Goal: Contribute content: Contribute content

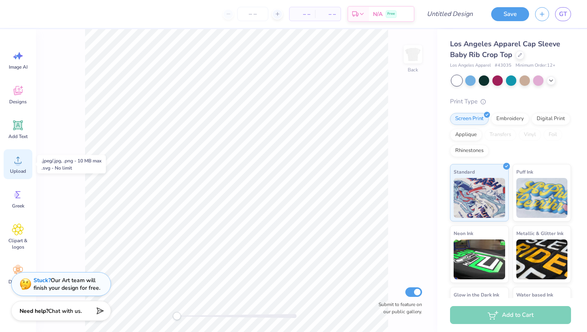
click at [18, 159] on icon at bounding box center [18, 160] width 12 height 12
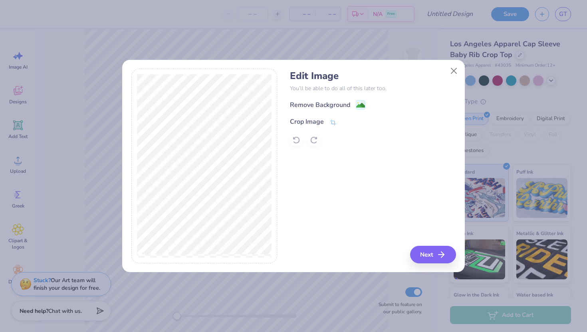
click at [300, 99] on div "Edit Image You’ll be able to do all of this later too. Remove Background Crop I…" at bounding box center [373, 108] width 166 height 76
click at [300, 101] on div "Remove Background" at bounding box center [327, 106] width 75 height 10
click at [300, 108] on span at bounding box center [378, 105] width 6 height 10
click at [300, 70] on button "Close" at bounding box center [453, 70] width 15 height 15
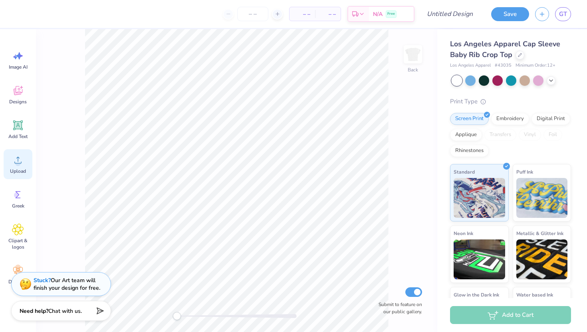
click at [15, 161] on icon at bounding box center [18, 160] width 12 height 12
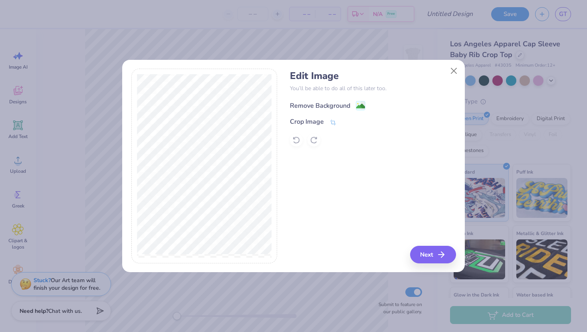
click at [300, 109] on div "Remove Background" at bounding box center [320, 106] width 60 height 10
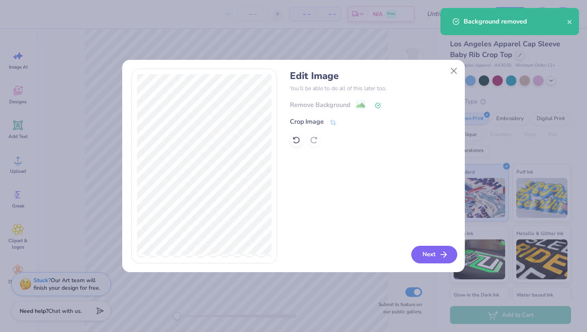
click at [300, 250] on button "Next" at bounding box center [434, 255] width 46 height 18
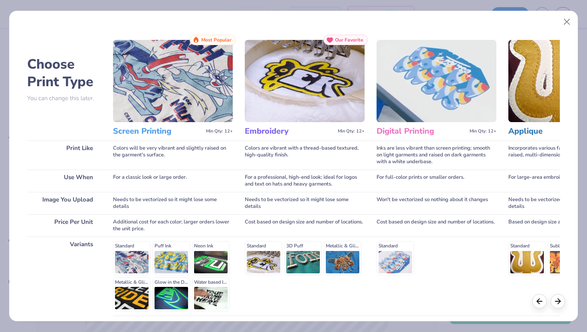
scroll to position [66, 0]
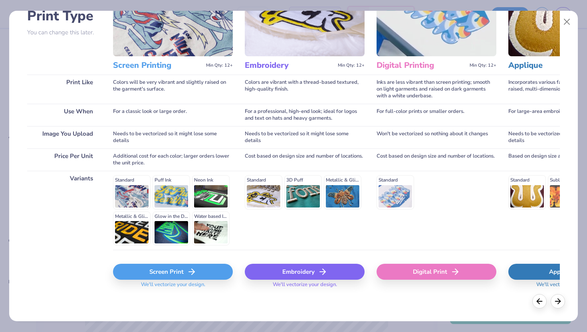
click at [156, 272] on div "Screen Print" at bounding box center [173, 272] width 120 height 16
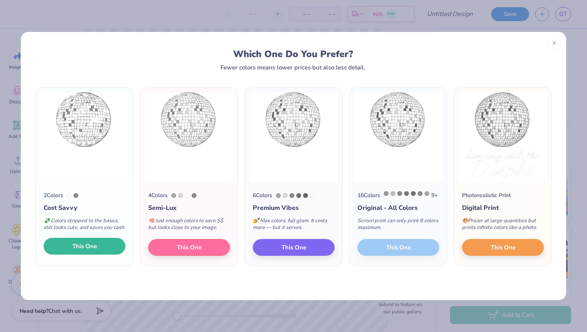
click at [75, 251] on span "This One" at bounding box center [84, 246] width 25 height 9
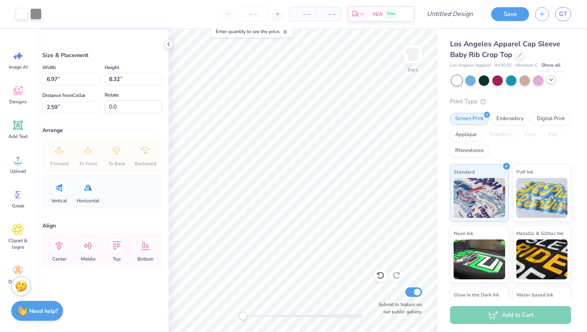
click at [300, 79] on icon at bounding box center [551, 80] width 6 height 6
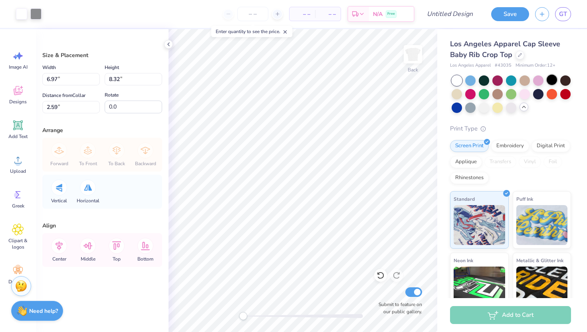
click at [300, 80] on div at bounding box center [552, 80] width 10 height 10
type input "0.50"
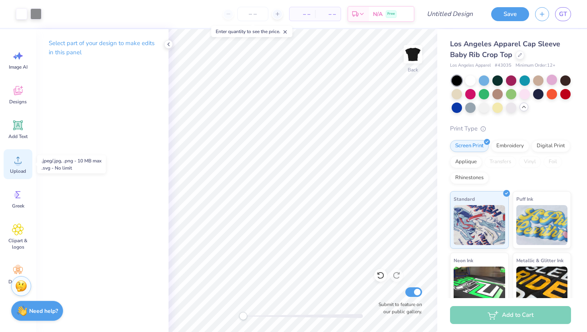
click at [18, 159] on icon at bounding box center [17, 160] width 7 height 7
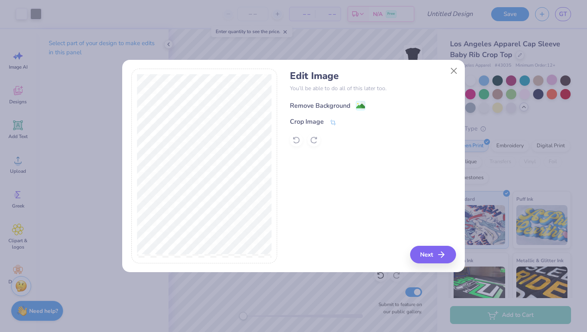
click at [300, 105] on div "Remove Background" at bounding box center [327, 106] width 75 height 10
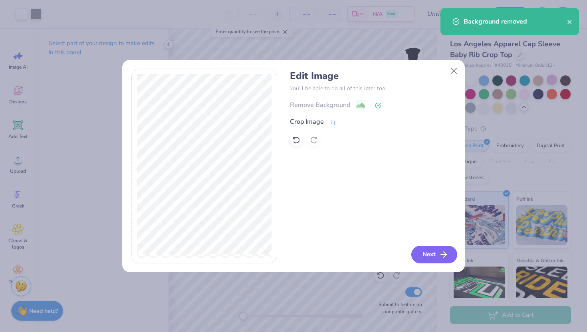
click at [300, 255] on button "Next" at bounding box center [434, 255] width 46 height 18
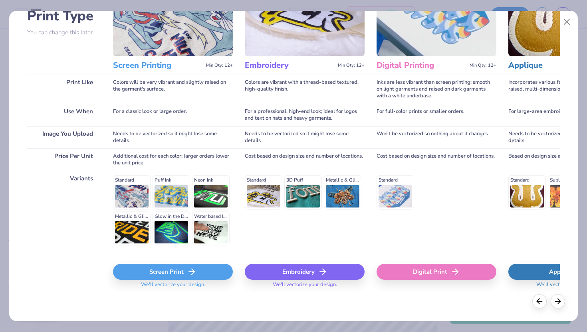
click at [150, 274] on div "Screen Print" at bounding box center [173, 272] width 120 height 16
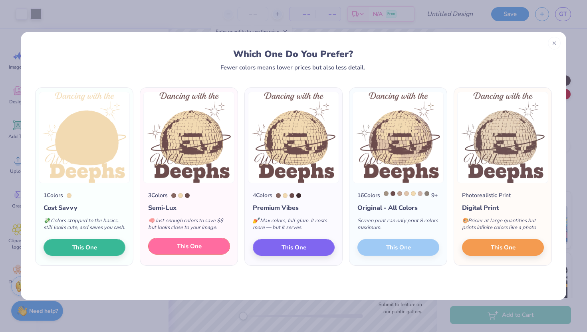
click at [187, 251] on span "This One" at bounding box center [189, 246] width 25 height 9
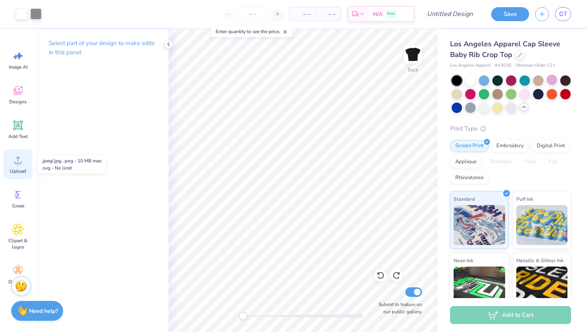
click at [20, 164] on circle at bounding box center [18, 164] width 6 height 6
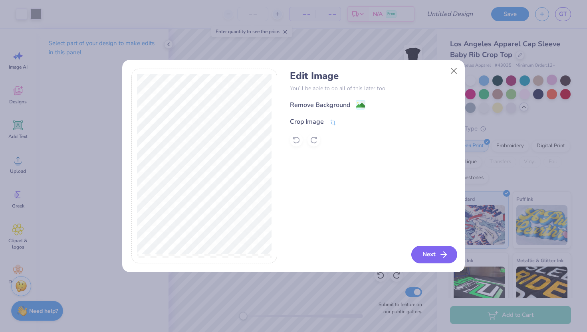
click at [300, 254] on button "Next" at bounding box center [434, 255] width 46 height 18
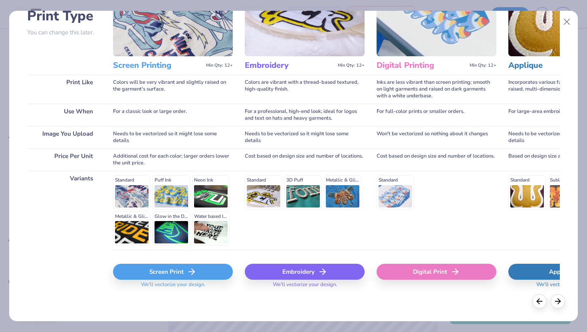
click at [174, 272] on div "Screen Print" at bounding box center [173, 272] width 120 height 16
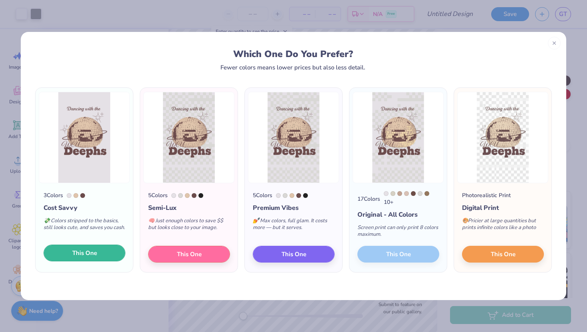
click at [90, 258] on span "This One" at bounding box center [84, 253] width 25 height 9
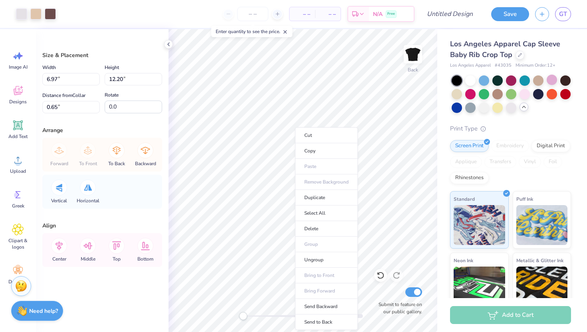
click at [300, 180] on ul "Cut Copy Paste Remove Background Duplicate Select All Delete Group Ungroup Brin…" at bounding box center [326, 228] width 63 height 203
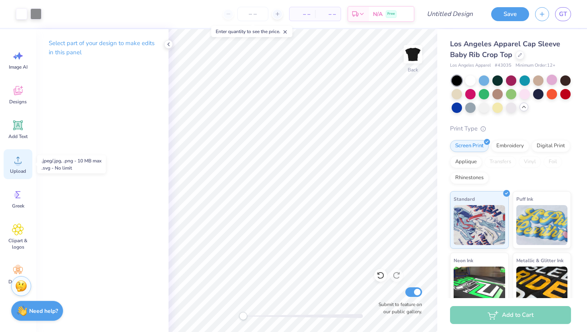
click at [11, 163] on div "Upload" at bounding box center [18, 164] width 29 height 30
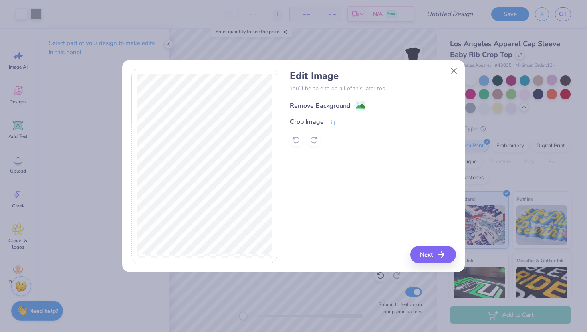
click at [300, 105] on div "Remove Background" at bounding box center [320, 106] width 60 height 10
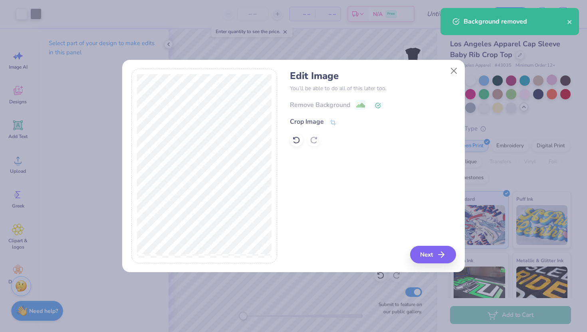
click at [300, 265] on div "Edit Image You’ll be able to do all of this later too. Remove Background Crop I…" at bounding box center [293, 171] width 343 height 204
click at [300, 254] on button "Next" at bounding box center [434, 255] width 46 height 18
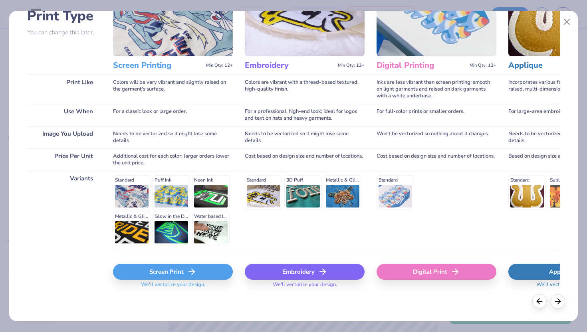
click at [167, 270] on div "Screen Print" at bounding box center [173, 272] width 120 height 16
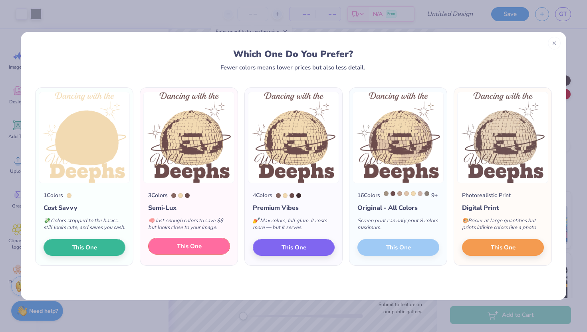
click at [173, 255] on button "This One" at bounding box center [189, 246] width 82 height 17
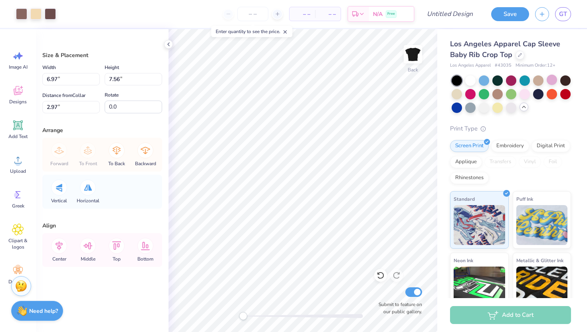
type input "8.32"
type input "0.50"
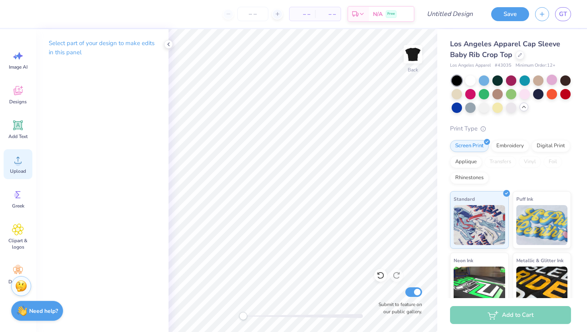
click at [19, 161] on circle at bounding box center [18, 164] width 6 height 6
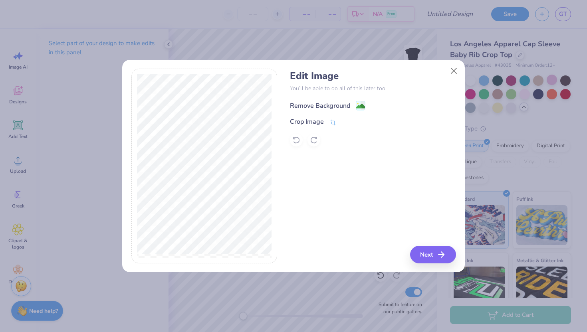
click at [300, 100] on div "Remove Background" at bounding box center [373, 105] width 166 height 10
click at [300, 107] on image at bounding box center [360, 106] width 9 height 9
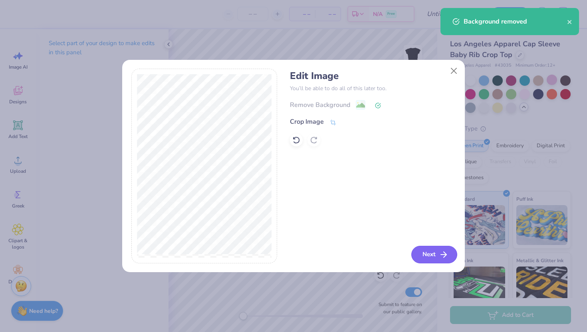
click at [300, 255] on button "Next" at bounding box center [434, 255] width 46 height 18
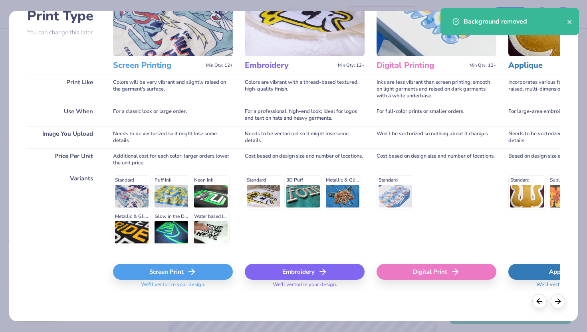
click at [150, 271] on div "Screen Print" at bounding box center [173, 272] width 120 height 16
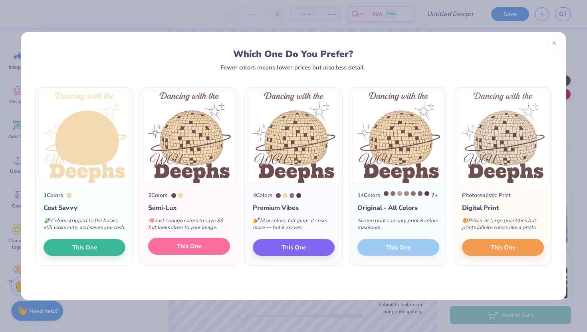
click at [195, 251] on span "This One" at bounding box center [189, 246] width 25 height 9
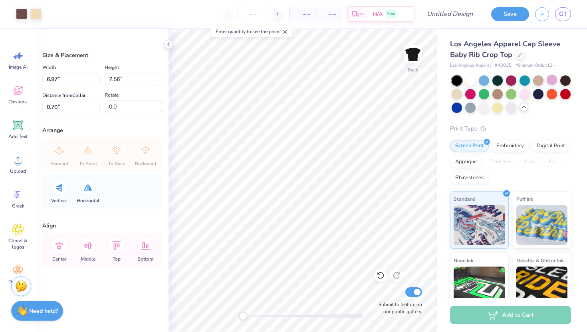
type input "0.70"
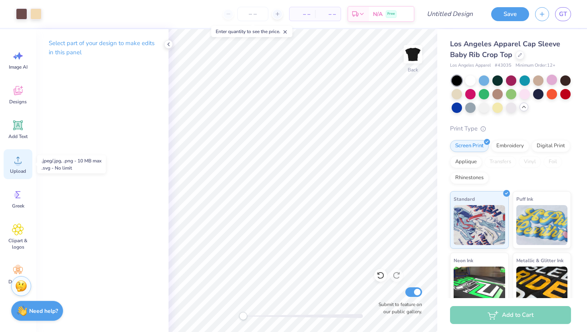
click at [17, 167] on div "Upload" at bounding box center [18, 164] width 29 height 30
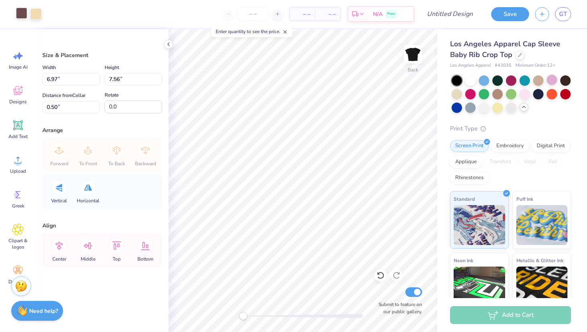
click at [20, 13] on div at bounding box center [21, 13] width 11 height 11
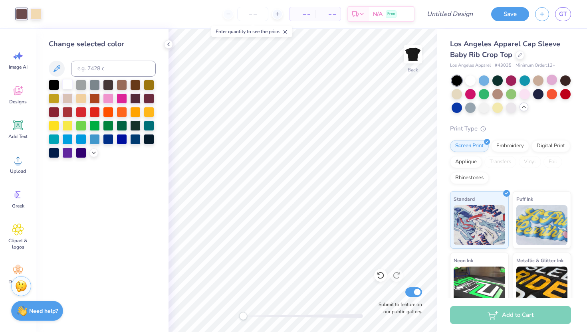
click at [69, 82] on div at bounding box center [67, 84] width 10 height 10
click at [33, 14] on div at bounding box center [35, 13] width 11 height 11
click at [149, 138] on div at bounding box center [149, 138] width 10 height 10
click at [104, 81] on div at bounding box center [108, 84] width 10 height 10
click at [55, 85] on div at bounding box center [54, 84] width 10 height 10
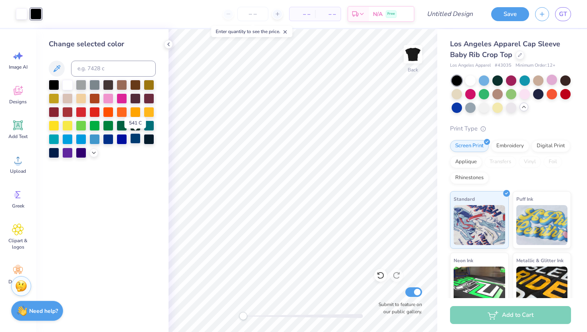
click at [135, 140] on div at bounding box center [135, 138] width 10 height 10
click at [119, 141] on div at bounding box center [122, 138] width 10 height 10
click at [152, 141] on div at bounding box center [149, 138] width 10 height 10
click at [92, 153] on icon at bounding box center [94, 152] width 6 height 6
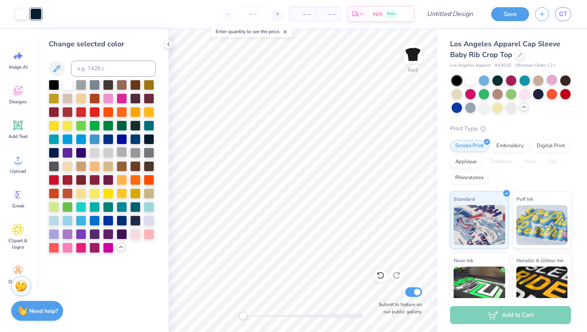
click at [125, 154] on div at bounding box center [122, 152] width 10 height 10
click at [139, 152] on div at bounding box center [135, 152] width 10 height 10
click at [147, 152] on div at bounding box center [149, 152] width 10 height 10
click at [52, 166] on div at bounding box center [54, 166] width 10 height 10
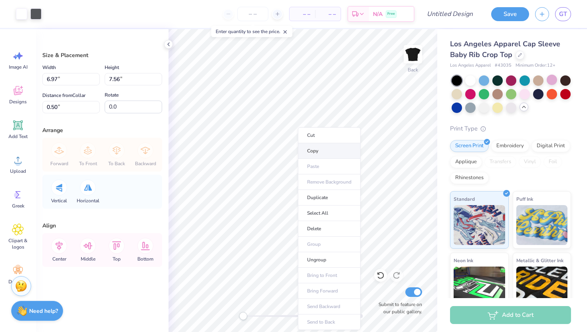
click at [300, 149] on li "Copy" at bounding box center [329, 151] width 63 height 16
type input "2.20"
click at [169, 43] on polyline at bounding box center [169, 44] width 2 height 3
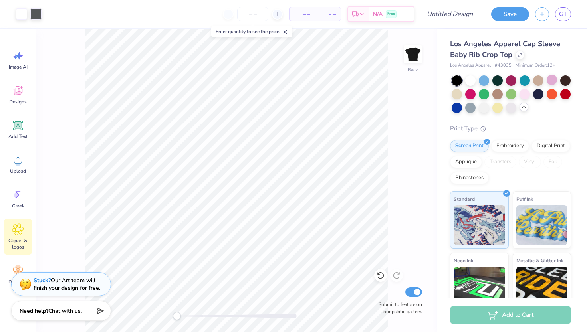
scroll to position [18, 0]
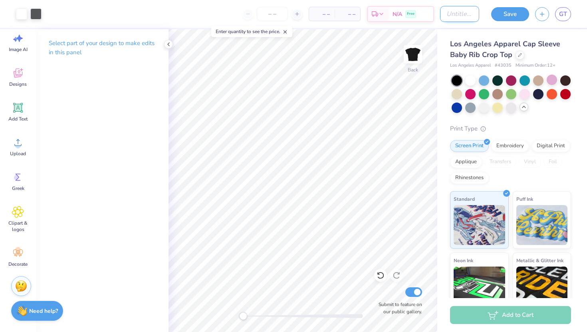
click at [300, 10] on input "Design Title" at bounding box center [459, 14] width 39 height 16
type input "Deepher dude draft"
click at [300, 16] on button "Save" at bounding box center [510, 13] width 38 height 14
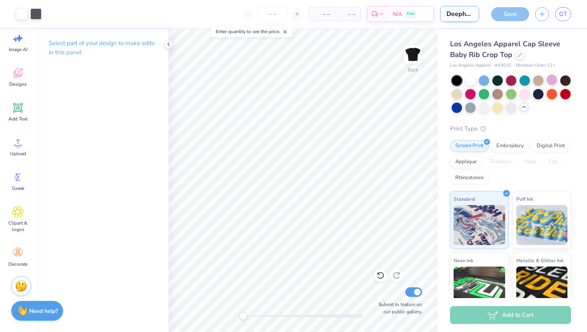
click at [300, 12] on input "Deepher dude draft" at bounding box center [459, 14] width 39 height 16
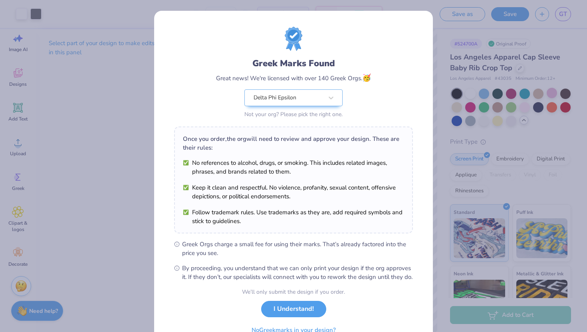
scroll to position [42, 0]
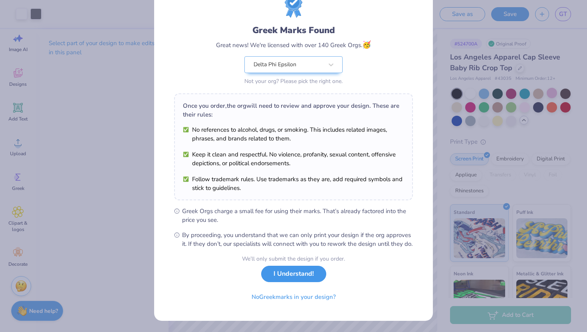
click at [284, 280] on button "I Understand!" at bounding box center [293, 274] width 65 height 16
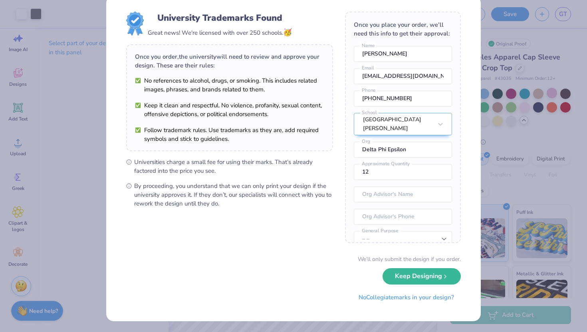
scroll to position [0, 0]
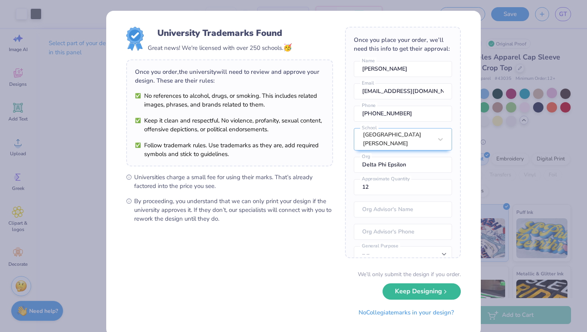
click at [104, 45] on div "University Trademarks Found Great news! We're licensed with over 250 schools. 🥳…" at bounding box center [293, 166] width 587 height 332
click at [300, 290] on icon "submit" at bounding box center [445, 290] width 6 height 6
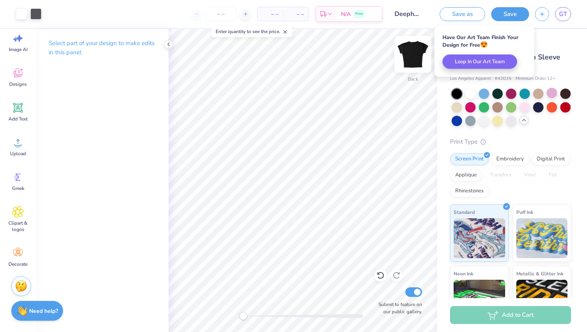
click at [300, 56] on img at bounding box center [413, 54] width 32 height 32
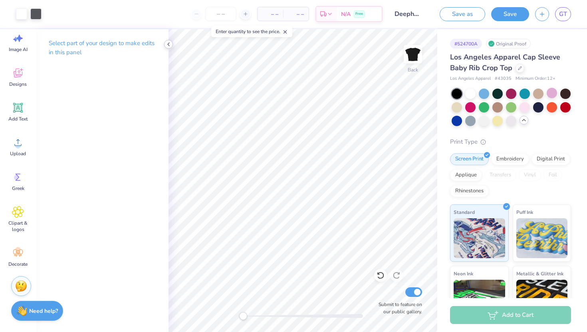
click at [165, 43] on icon at bounding box center [168, 44] width 6 height 6
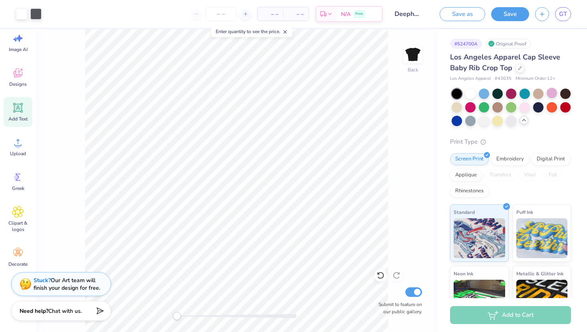
click at [19, 110] on icon at bounding box center [18, 108] width 8 height 8
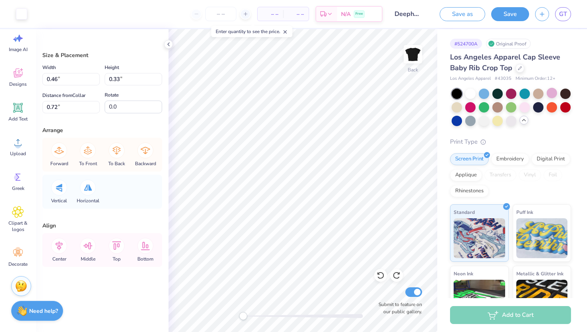
type input "1.90"
type input "0.52"
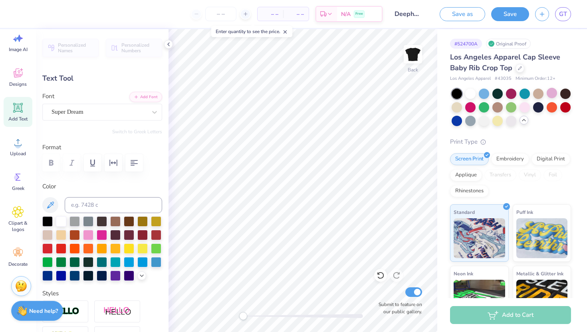
scroll to position [0, 2]
type textarea "Dancing With The"
click at [91, 114] on div "Super Dream" at bounding box center [99, 112] width 97 height 12
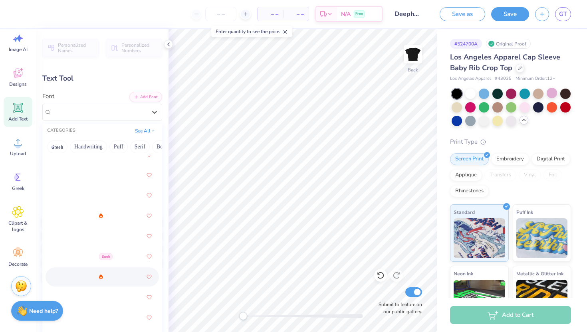
scroll to position [369, 0]
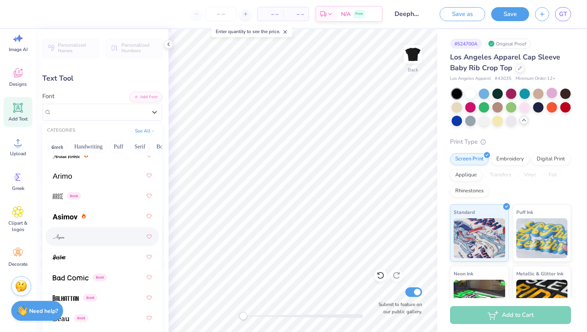
click at [81, 238] on div at bounding box center [102, 237] width 99 height 14
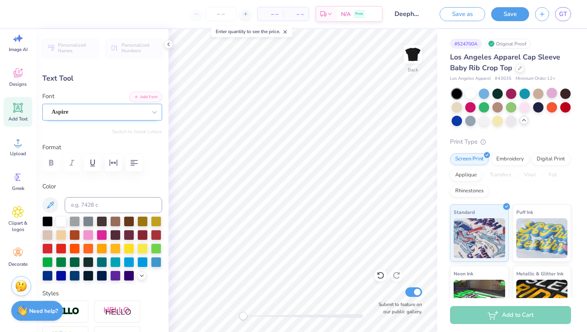
click at [77, 114] on div "Aspire" at bounding box center [99, 112] width 97 height 12
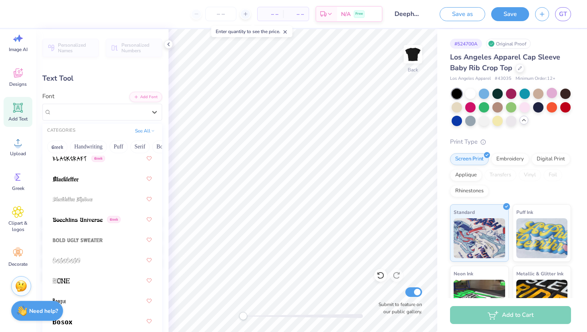
scroll to position [655, 0]
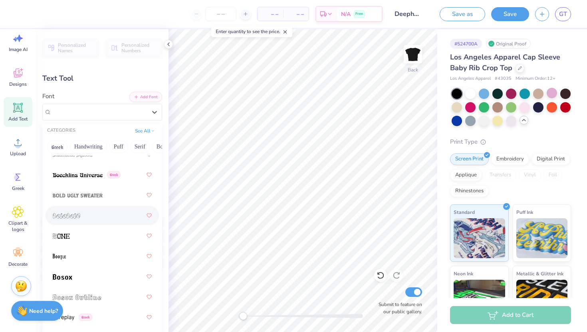
click at [86, 218] on div at bounding box center [102, 215] width 99 height 14
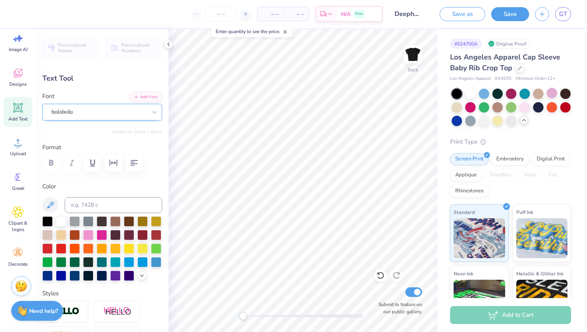
click at [86, 112] on div "bolobolu" at bounding box center [99, 112] width 97 height 12
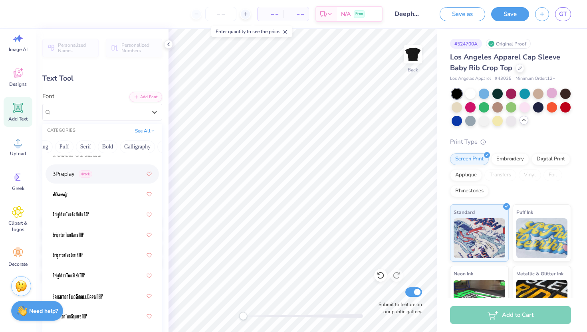
scroll to position [0, 0]
click at [85, 146] on button "Handwriting" at bounding box center [88, 147] width 37 height 13
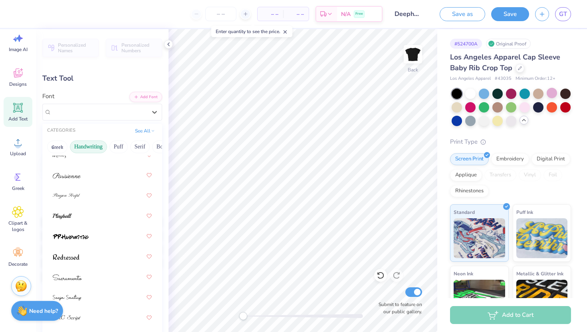
scroll to position [349, 0]
click at [94, 193] on div at bounding box center [102, 195] width 99 height 14
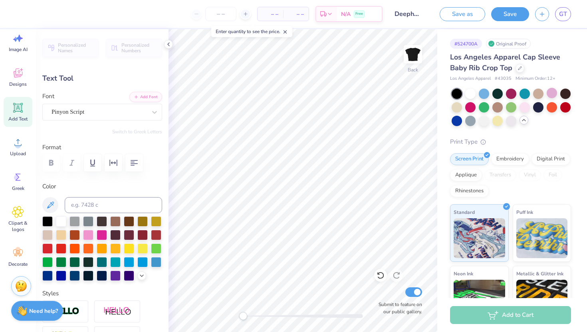
scroll to position [0, 0]
type input "6.97"
type input "1.19"
type input "0.67"
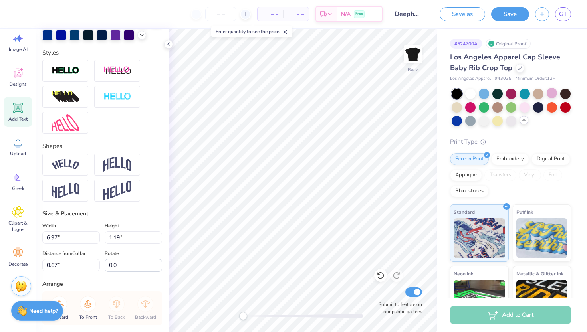
scroll to position [327, 0]
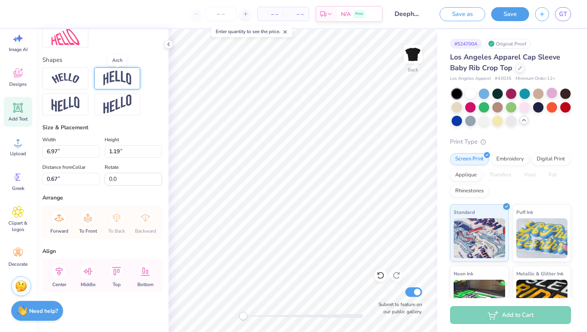
click at [117, 71] on img at bounding box center [117, 78] width 28 height 15
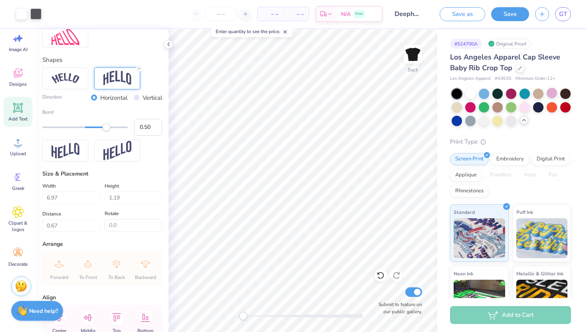
type input "2.08"
type input "0.50"
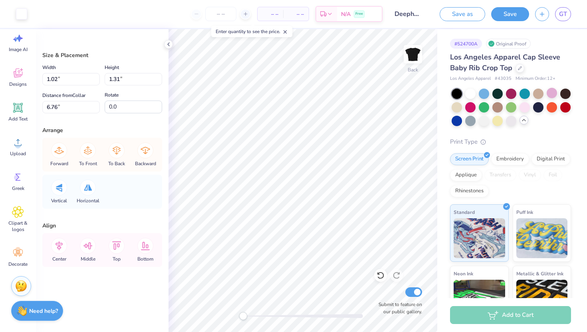
type input "1.24"
type input "1.20"
type input "6.47"
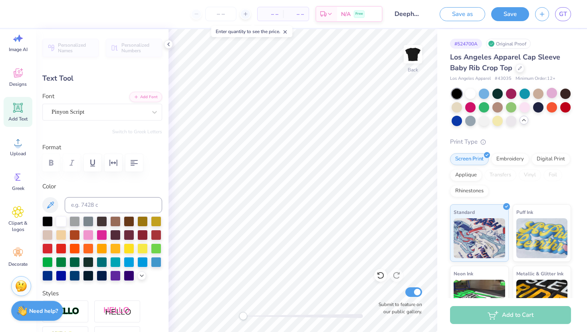
scroll to position [0, 2]
type input "4.23"
type input "1.26"
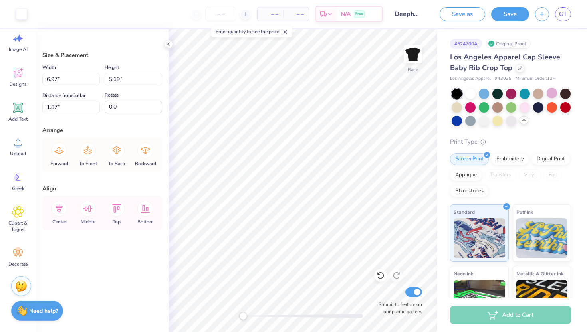
type input "1.40"
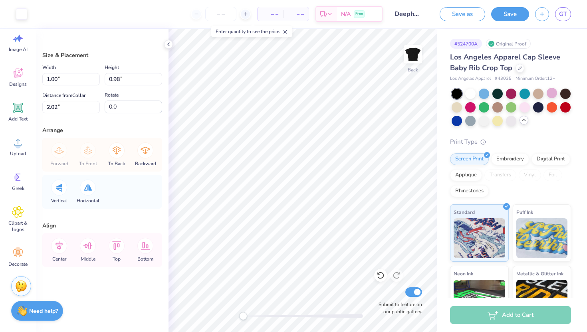
type input "1.00"
type input "0.98"
type input "2.02"
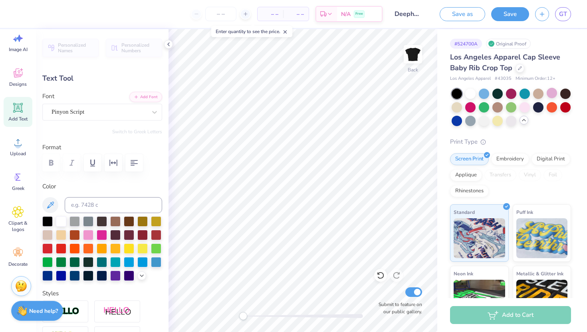
scroll to position [0, 2]
type input "6.07"
type input "1.81"
type input "1.10"
type input "0.95"
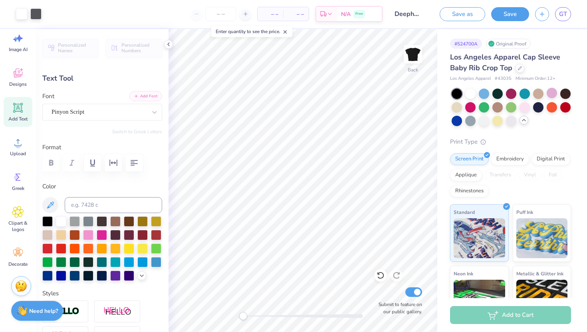
click at [151, 96] on button "Add Font" at bounding box center [145, 96] width 33 height 10
click at [12, 133] on div "Upload" at bounding box center [18, 147] width 29 height 30
click at [20, 80] on div "Designs" at bounding box center [18, 77] width 29 height 30
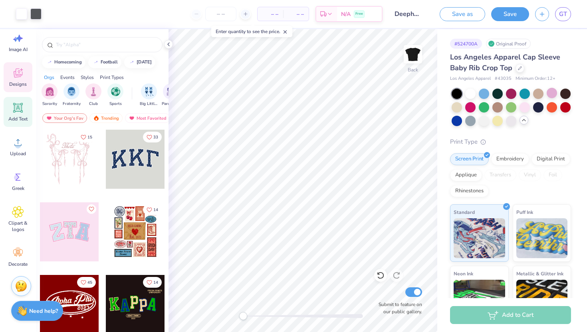
click at [20, 106] on icon at bounding box center [18, 108] width 8 height 8
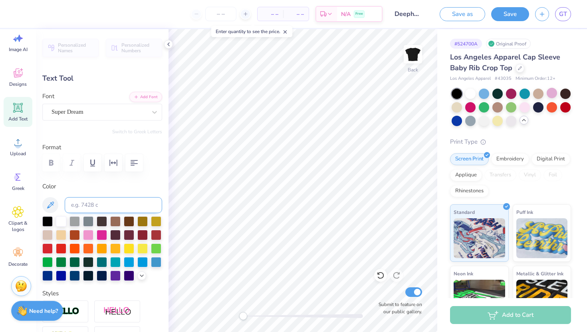
scroll to position [0, 1]
type textarea "DEEPHS"
click at [96, 113] on div "Super Dream" at bounding box center [99, 112] width 97 height 12
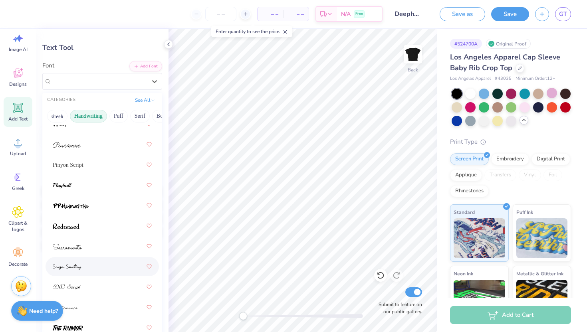
scroll to position [39, 0]
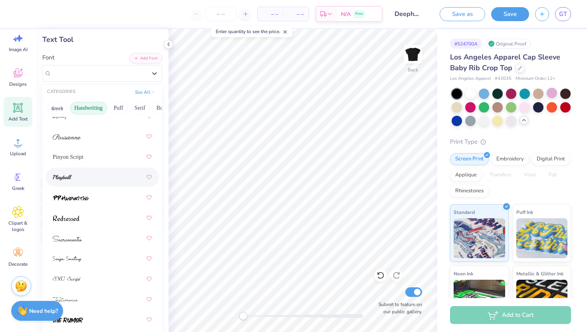
click at [71, 176] on img at bounding box center [62, 178] width 19 height 6
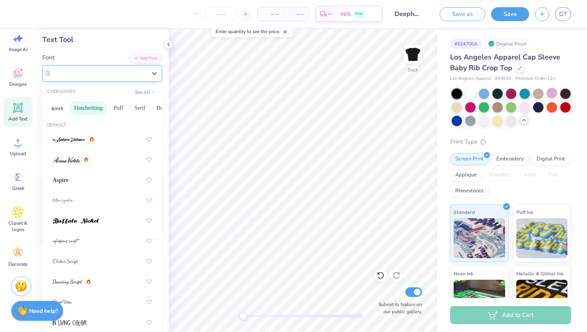
click at [87, 72] on div "Playball" at bounding box center [99, 73] width 97 height 12
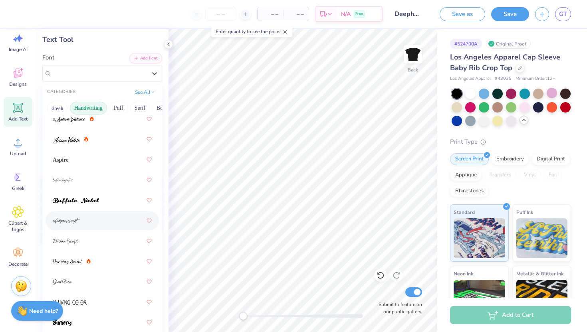
scroll to position [22, 0]
click at [107, 236] on div at bounding box center [102, 240] width 99 height 14
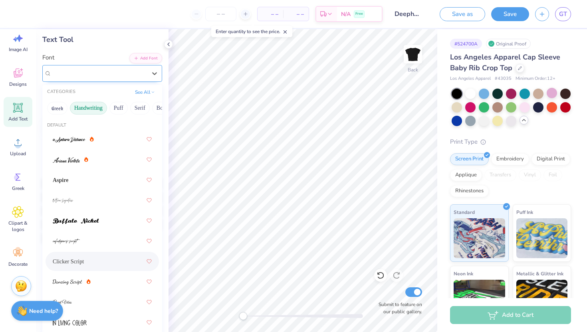
click at [87, 79] on div "Clicker Script" at bounding box center [99, 73] width 97 height 12
click at [101, 222] on div at bounding box center [102, 221] width 99 height 14
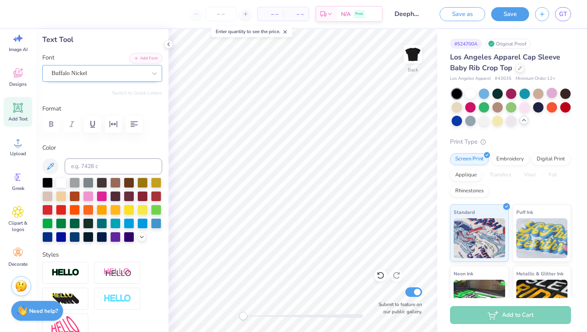
click at [92, 77] on div "Buffalo Nickel" at bounding box center [99, 73] width 97 height 12
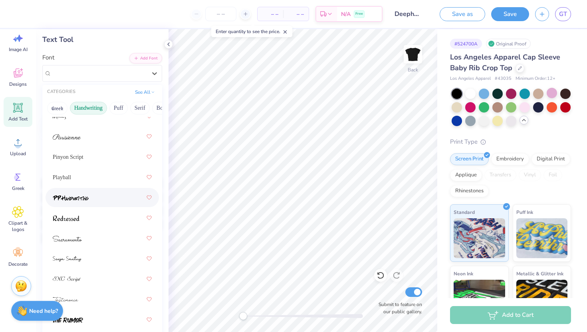
scroll to position [41, 0]
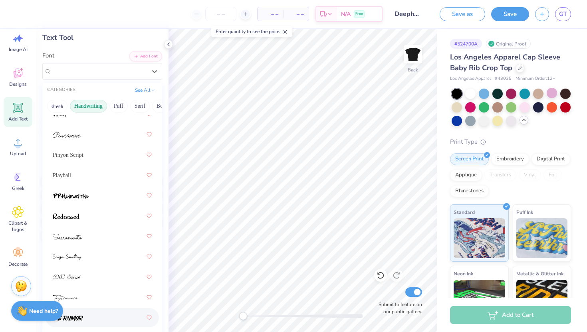
click at [87, 308] on div at bounding box center [102, 317] width 113 height 19
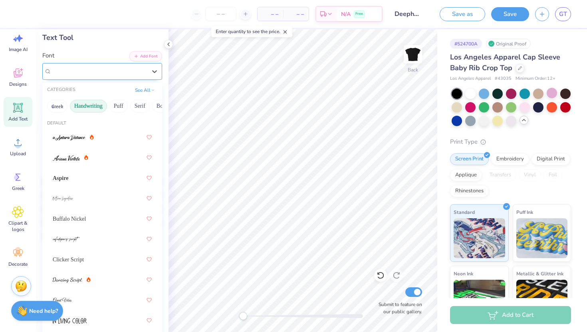
click at [86, 73] on div "The Rumor" at bounding box center [99, 71] width 97 height 12
click at [115, 104] on button "Puff" at bounding box center [118, 106] width 18 height 13
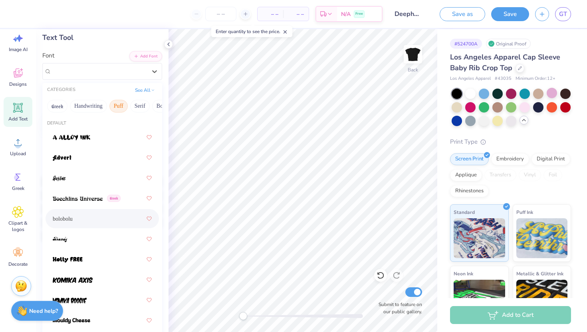
click at [79, 223] on div "bolobolu" at bounding box center [102, 219] width 99 height 14
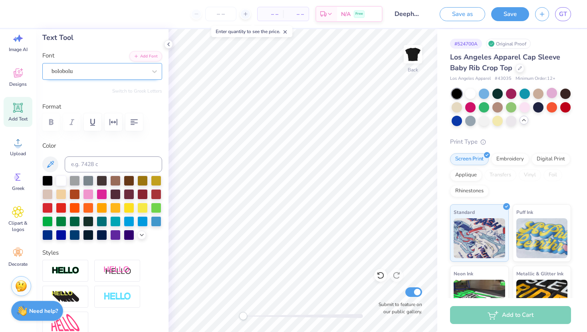
click at [109, 63] on div "bolobolu" at bounding box center [102, 71] width 120 height 17
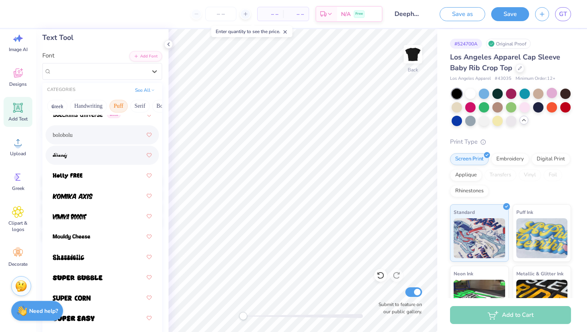
scroll to position [84, 0]
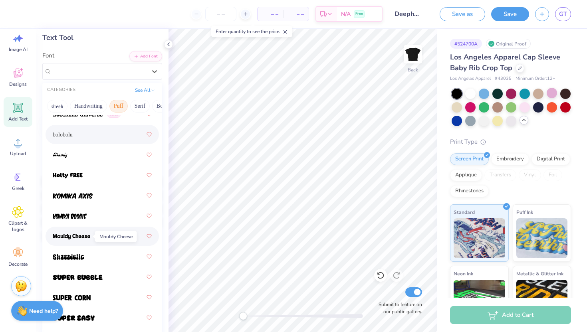
click at [89, 238] on img at bounding box center [72, 237] width 38 height 6
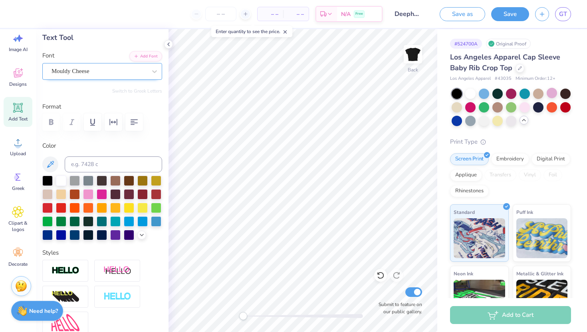
click at [88, 69] on div "Mouldy Cheese" at bounding box center [99, 71] width 97 height 12
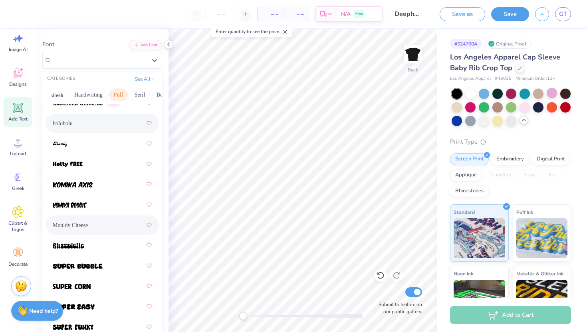
scroll to position [0, 0]
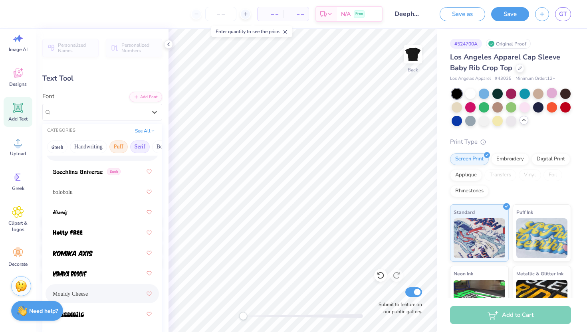
click at [141, 148] on button "Serif" at bounding box center [140, 147] width 20 height 13
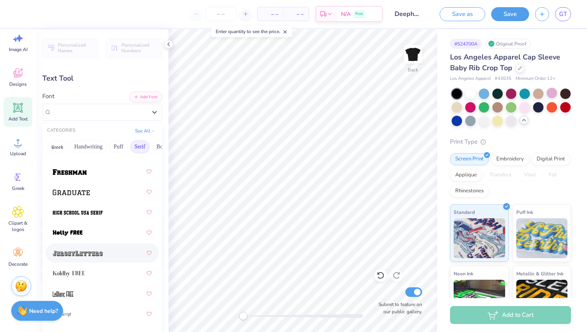
click at [97, 258] on div at bounding box center [102, 253] width 99 height 14
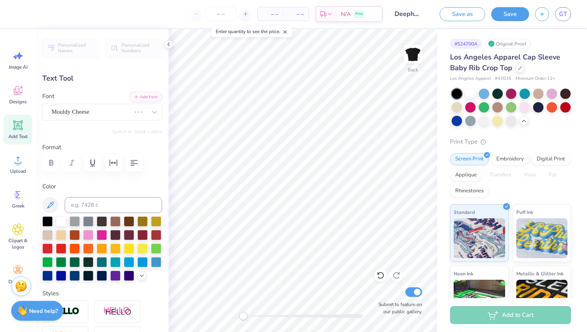
scroll to position [0, 1]
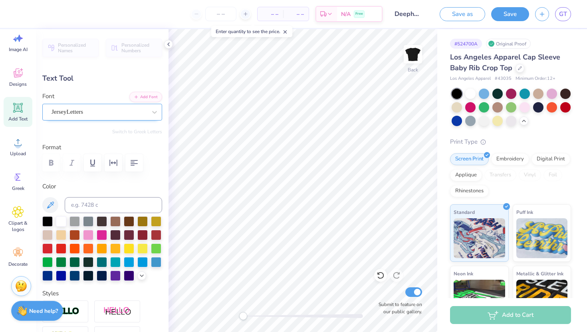
click at [122, 111] on div "JerseyLetters" at bounding box center [99, 112] width 97 height 12
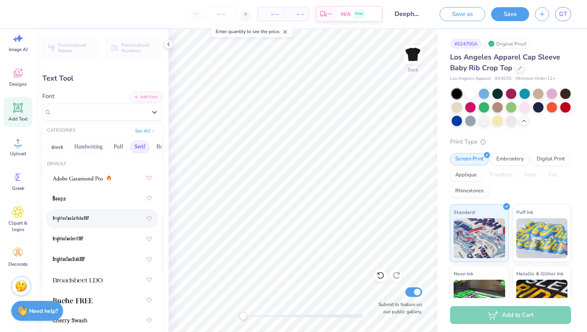
click at [100, 220] on div at bounding box center [102, 219] width 99 height 14
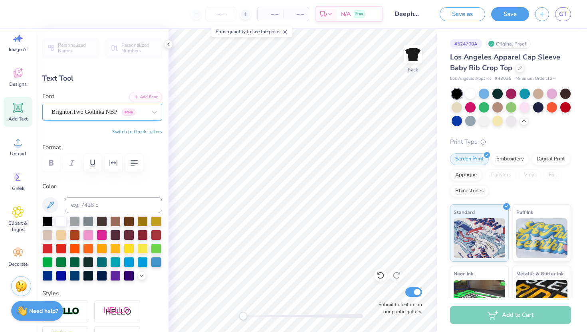
click at [114, 115] on div "BrightonTwo Gothika NBP Greek" at bounding box center [99, 112] width 97 height 12
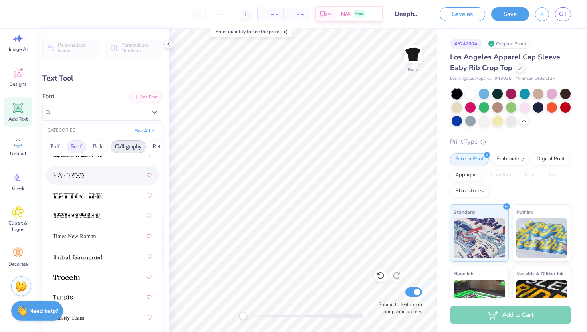
scroll to position [0, 70]
click at [122, 146] on button "Calligraphy" at bounding box center [121, 147] width 35 height 13
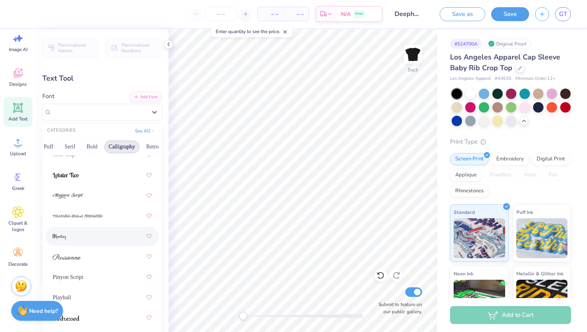
click at [87, 236] on div at bounding box center [102, 236] width 99 height 14
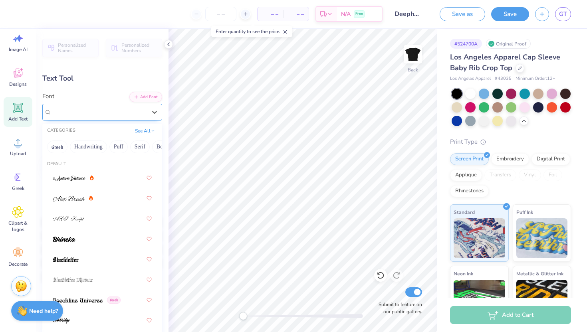
click at [85, 111] on div "Montez" at bounding box center [99, 112] width 97 height 12
click at [81, 177] on img at bounding box center [69, 179] width 33 height 6
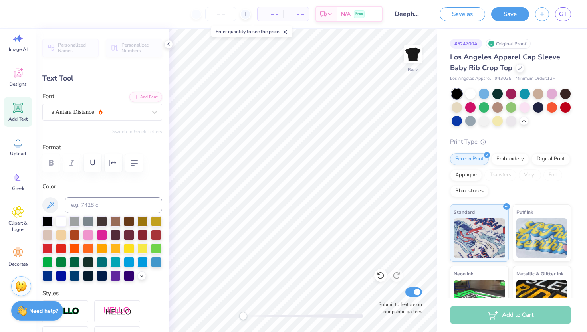
click at [89, 101] on div "Font a Antara Distance" at bounding box center [102, 106] width 120 height 29
click at [90, 112] on div "a Antara Distance" at bounding box center [99, 112] width 97 height 12
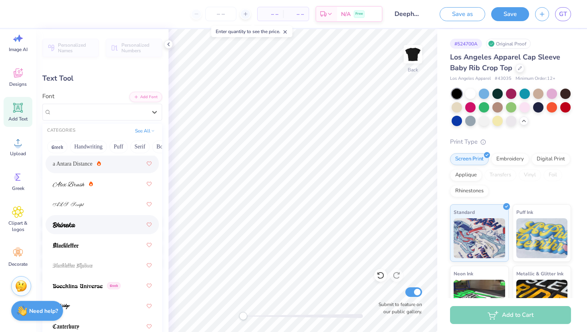
scroll to position [15, 0]
click at [95, 229] on div at bounding box center [102, 224] width 99 height 14
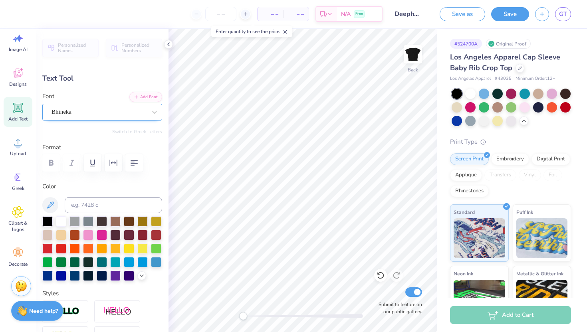
click at [84, 113] on div "Bhineka" at bounding box center [99, 112] width 97 height 12
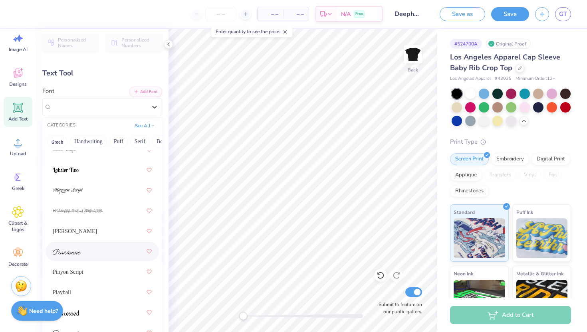
scroll to position [10, 0]
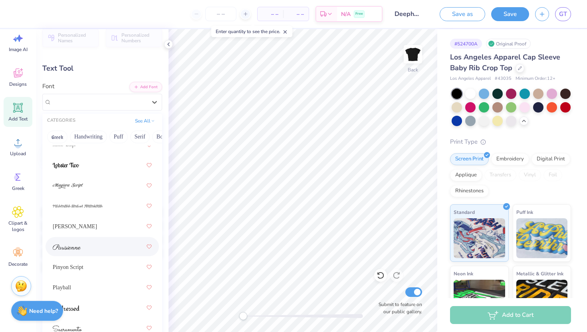
click at [77, 239] on div at bounding box center [102, 246] width 113 height 19
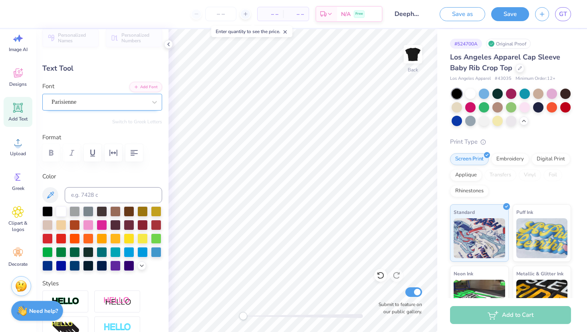
click at [82, 101] on div "Parisienne" at bounding box center [99, 102] width 97 height 12
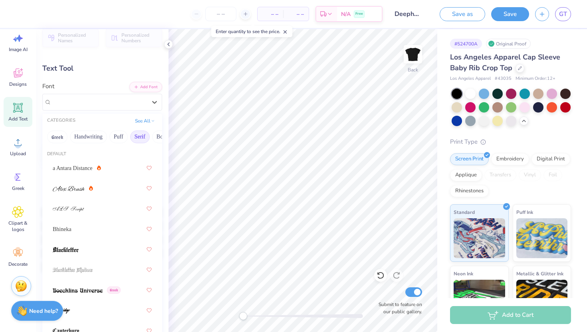
click at [139, 136] on button "Serif" at bounding box center [140, 137] width 20 height 13
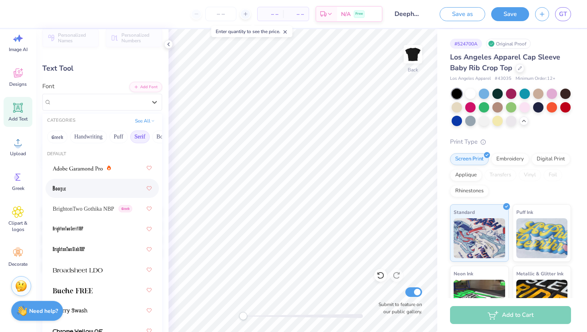
click at [66, 187] on div at bounding box center [102, 188] width 99 height 14
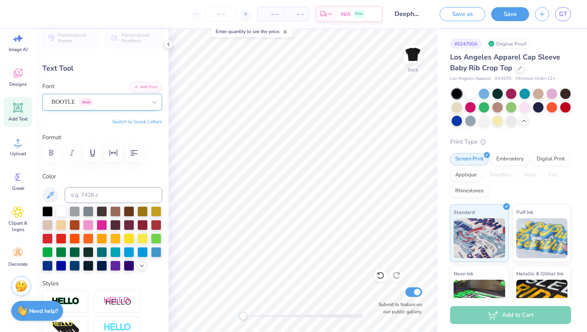
click at [105, 105] on div "BOOTLE Greek" at bounding box center [99, 102] width 97 height 12
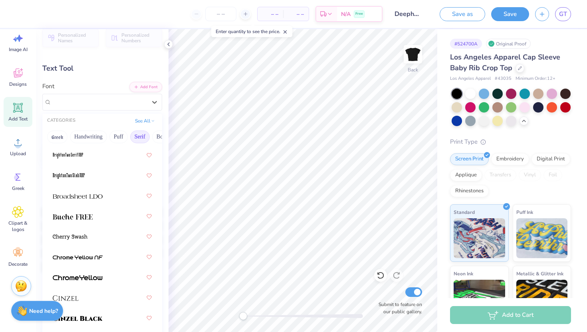
scroll to position [82, 0]
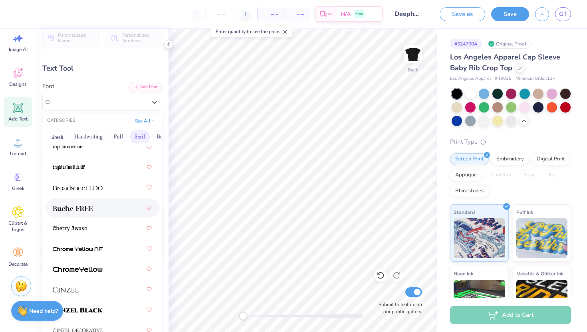
click at [101, 204] on div at bounding box center [102, 208] width 99 height 14
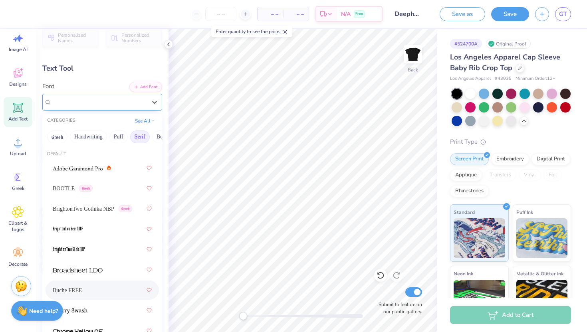
click at [101, 102] on div "Buche FREE" at bounding box center [99, 102] width 97 height 12
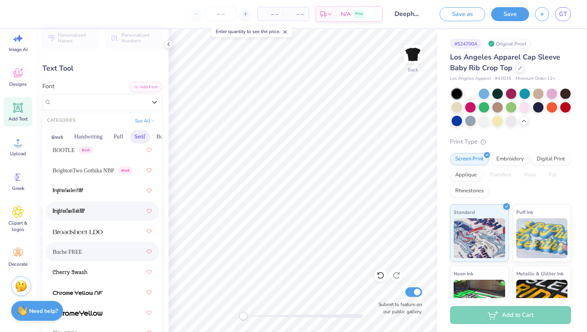
scroll to position [43, 0]
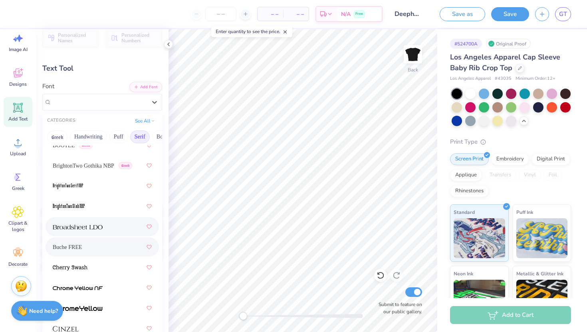
click at [89, 232] on div at bounding box center [102, 227] width 99 height 14
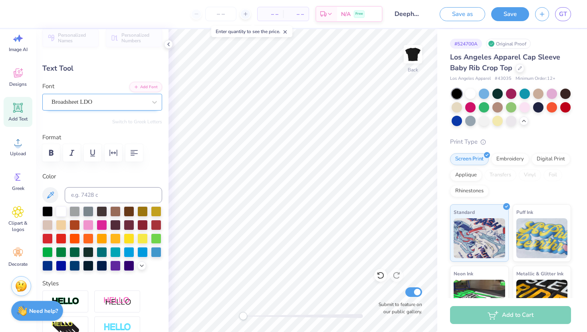
click at [93, 97] on div at bounding box center [99, 102] width 95 height 11
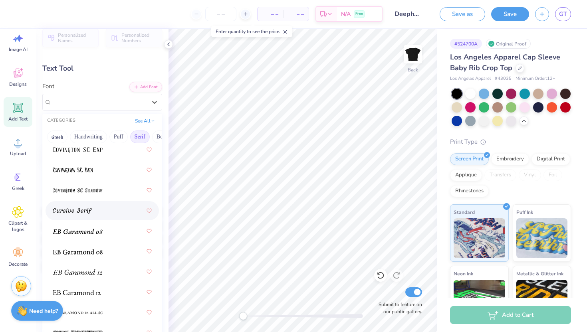
scroll to position [630, 0]
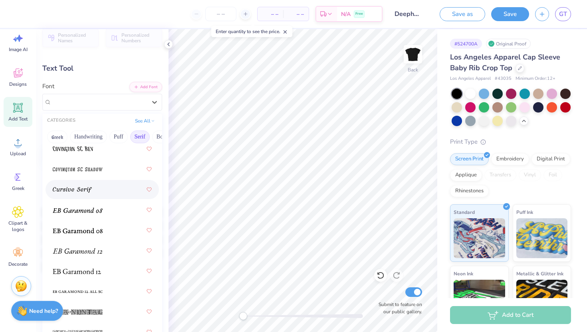
click at [109, 196] on div at bounding box center [102, 189] width 99 height 14
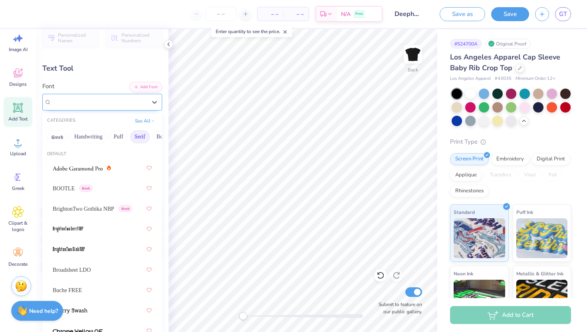
click at [85, 105] on div "Cursive Serif" at bounding box center [99, 102] width 97 height 12
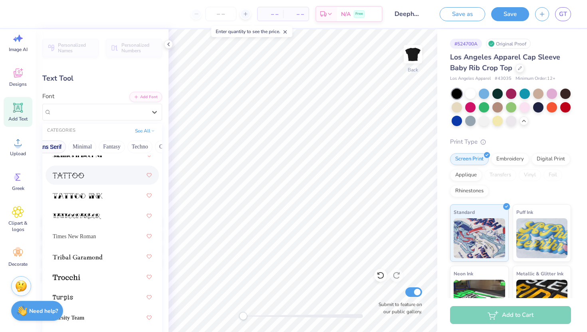
scroll to position [0, 208]
click at [89, 145] on button "Minimal" at bounding box center [78, 147] width 28 height 13
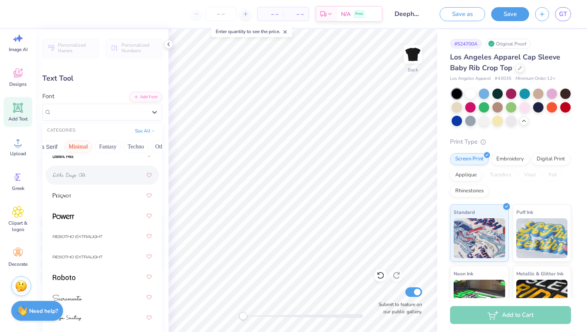
click at [90, 181] on div at bounding box center [102, 175] width 99 height 14
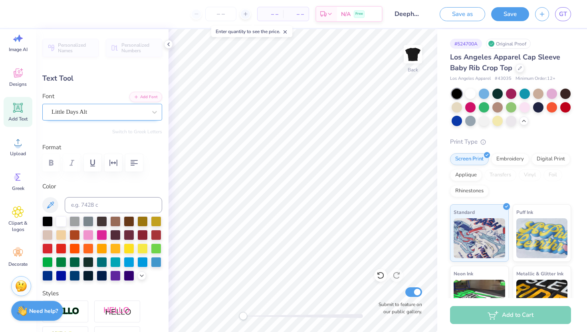
click at [90, 113] on div "Little Days Alt" at bounding box center [99, 112] width 97 height 12
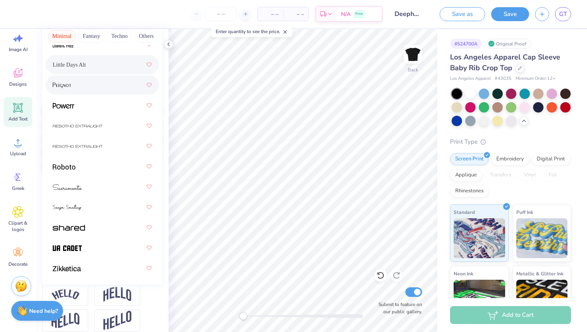
scroll to position [113, 0]
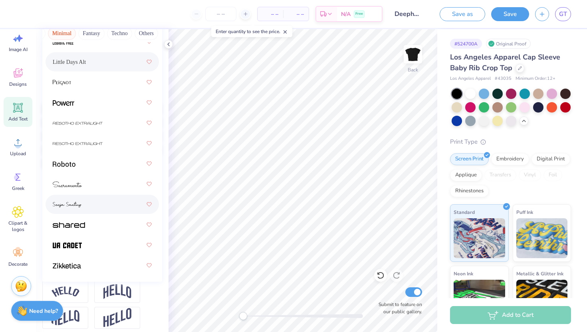
click at [95, 198] on div at bounding box center [102, 204] width 99 height 14
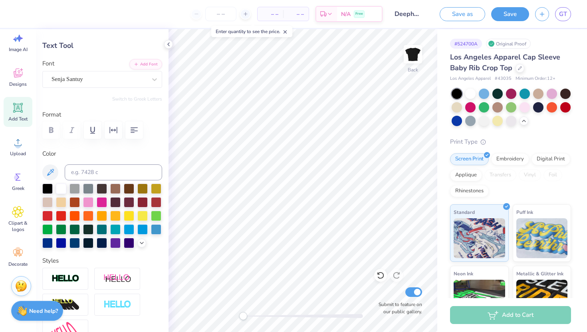
scroll to position [0, 0]
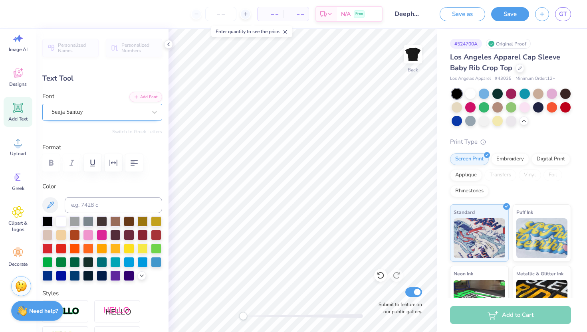
click at [94, 114] on div "Senja Santuy" at bounding box center [99, 112] width 97 height 12
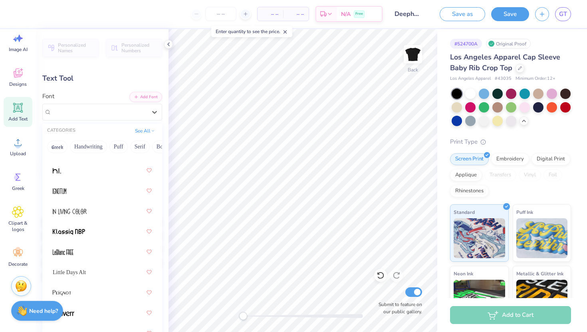
scroll to position [308, 0]
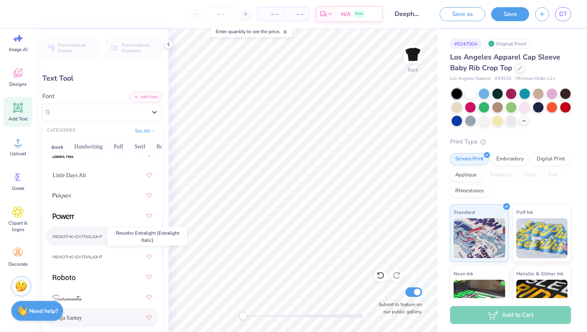
click at [92, 238] on img at bounding box center [78, 237] width 50 height 6
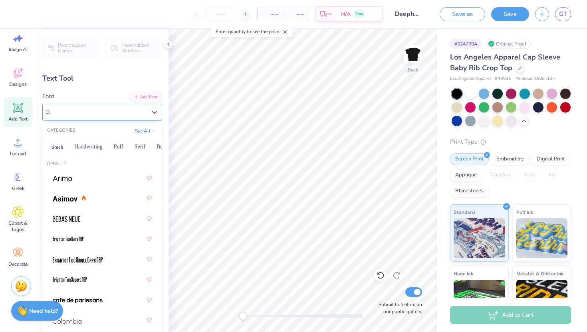
click at [109, 116] on div "Resotho Extralight (Extralight Italic)" at bounding box center [99, 112] width 97 height 12
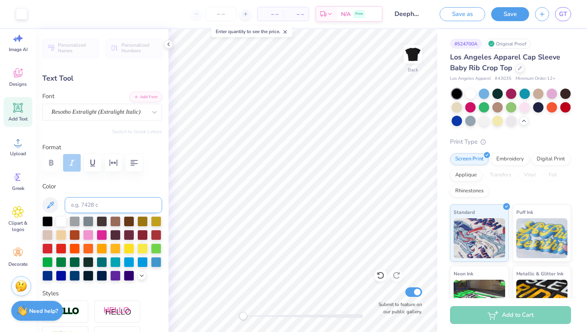
type input "6.97"
type input "1.04"
type input "8.06"
type input "6.30"
type input "0.94"
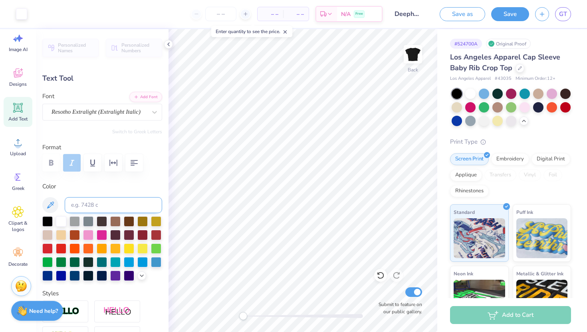
type input "6.56"
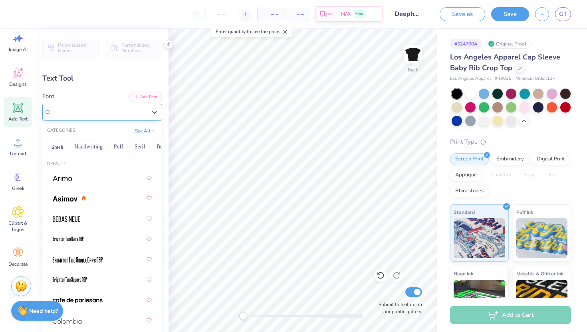
click at [89, 115] on div "Resotho Extralight (Extralight Italic)" at bounding box center [99, 112] width 97 height 12
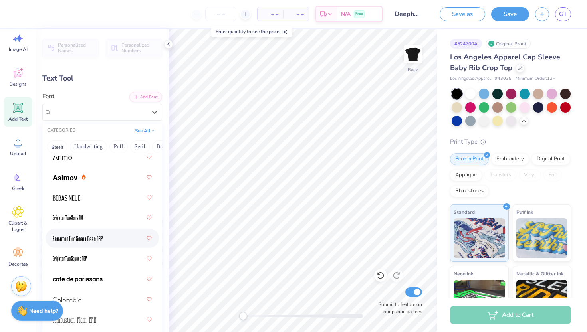
scroll to position [22, 0]
click at [93, 241] on img at bounding box center [78, 239] width 50 height 6
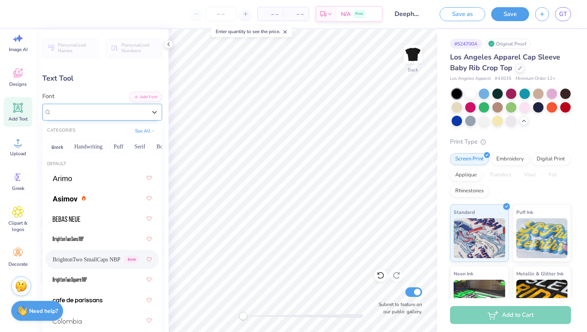
click at [91, 117] on div at bounding box center [99, 112] width 95 height 11
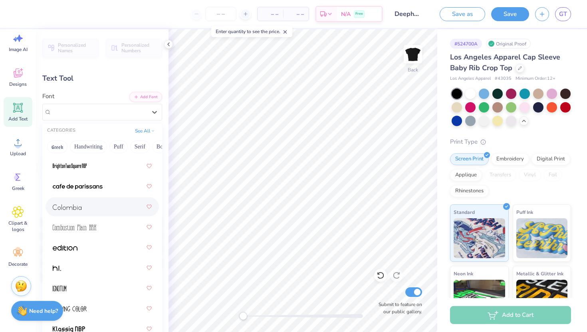
click at [97, 204] on div at bounding box center [102, 207] width 99 height 14
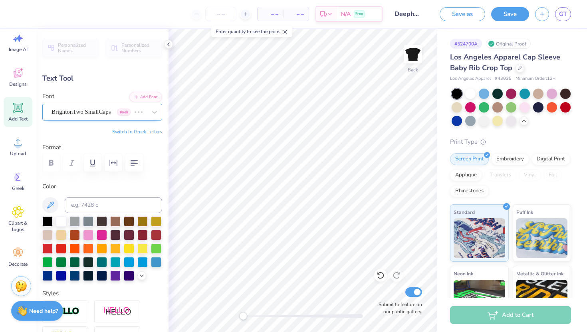
click at [66, 113] on div "BrightonTwo SmallCaps NBP Greek" at bounding box center [91, 112] width 81 height 12
click at [91, 111] on div "Colombia" at bounding box center [99, 112] width 97 height 12
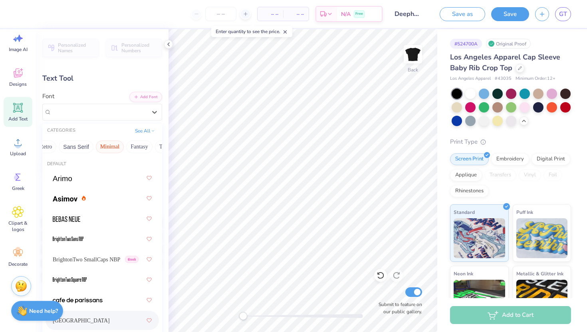
scroll to position [0, 224]
click at [119, 147] on button "Techno" at bounding box center [119, 147] width 25 height 13
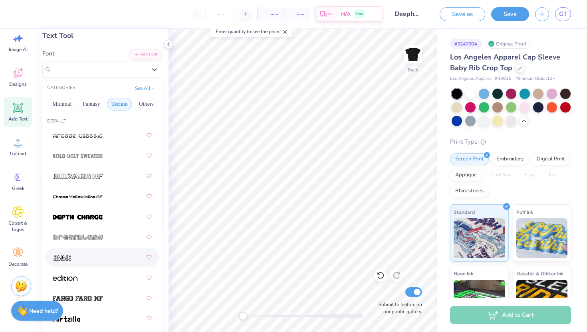
scroll to position [43, 0]
click at [89, 158] on img at bounding box center [78, 156] width 50 height 6
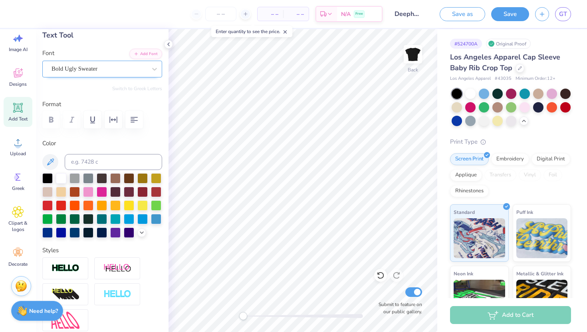
click at [121, 71] on div "Bold Ugly Sweater" at bounding box center [99, 69] width 97 height 12
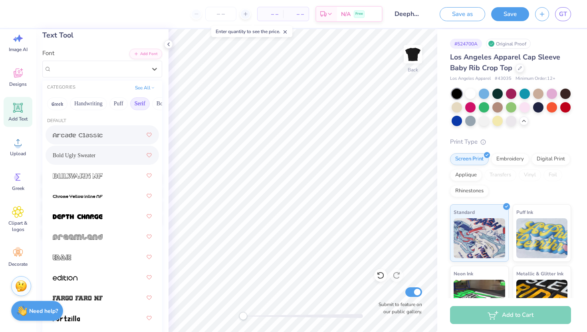
scroll to position [0, 224]
click at [141, 103] on button "Others" at bounding box center [147, 103] width 24 height 13
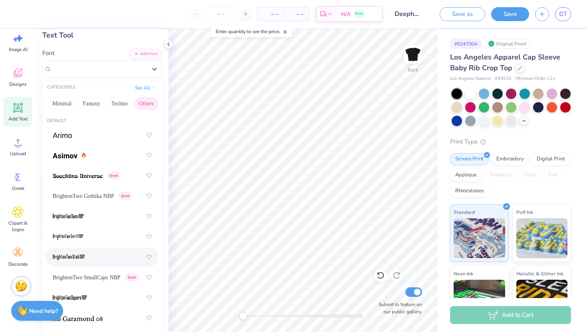
click at [102, 256] on div at bounding box center [102, 257] width 99 height 14
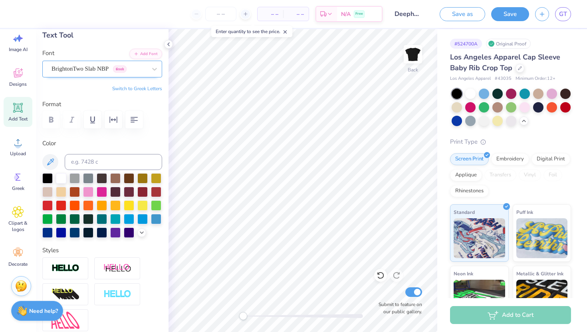
click at [131, 74] on div "BrightonTwo Slab NBP Greek" at bounding box center [99, 69] width 97 height 12
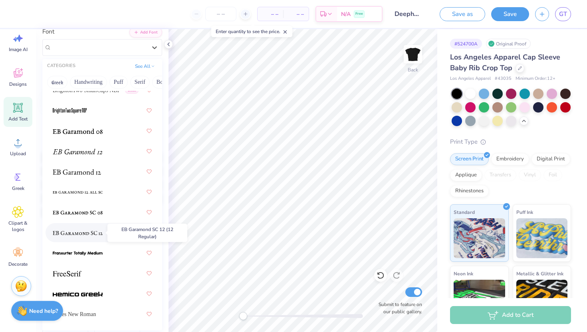
scroll to position [65, 0]
click at [141, 84] on button "Serif" at bounding box center [140, 81] width 20 height 13
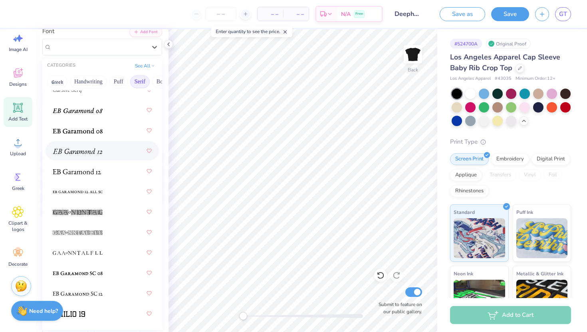
click at [86, 149] on img at bounding box center [78, 152] width 50 height 6
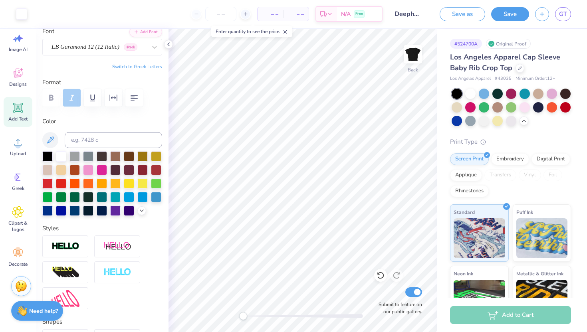
type input "5.04"
type input "0.88"
type input "6.59"
type input "5.85"
type input "1.02"
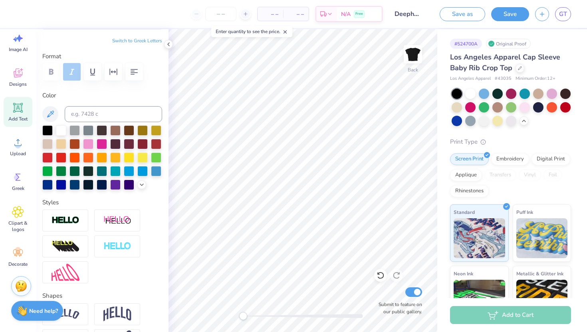
scroll to position [103, 0]
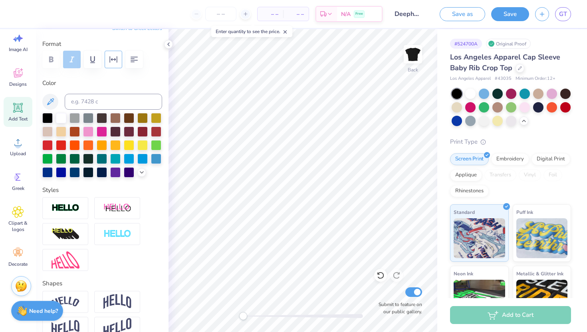
click at [111, 60] on icon "button" at bounding box center [114, 60] width 10 height 10
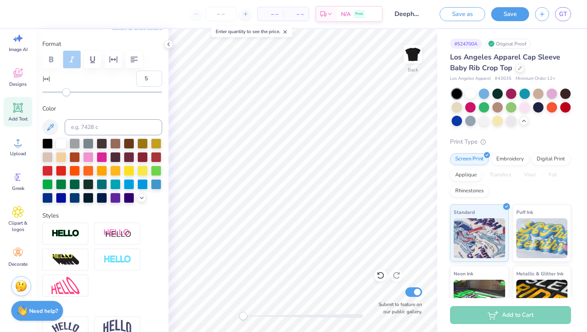
type input "6"
drag, startPoint x: 63, startPoint y: 92, endPoint x: 69, endPoint y: 93, distance: 5.3
click at [69, 93] on div "Accessibility label" at bounding box center [68, 92] width 8 height 8
click at [167, 42] on icon at bounding box center [168, 44] width 6 height 6
type input "6.07"
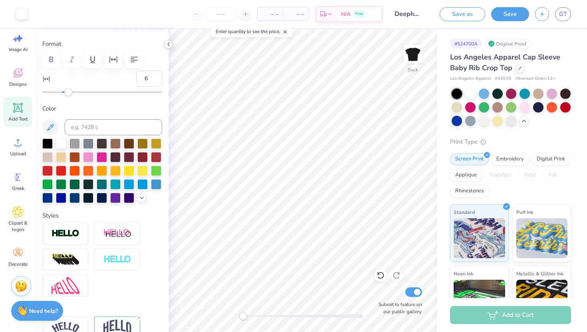
type input "1.81"
type input "0.95"
type input "0"
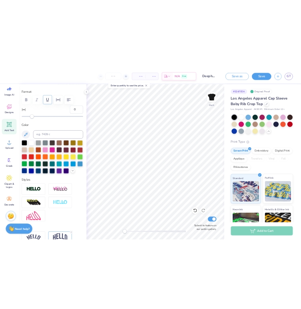
scroll to position [36, 0]
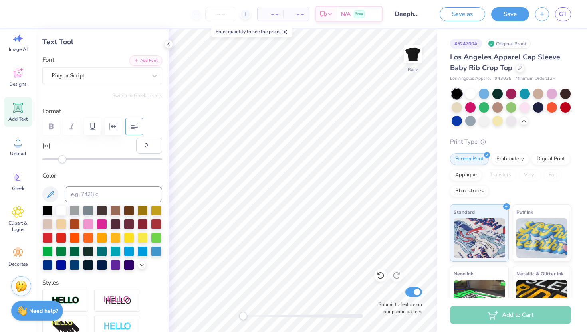
click at [131, 125] on icon "button" at bounding box center [134, 127] width 10 height 10
click at [133, 126] on icon "button" at bounding box center [135, 127] width 8 height 6
click at [135, 131] on icon "button" at bounding box center [134, 127] width 10 height 10
click at [504, 18] on button "Save" at bounding box center [510, 13] width 38 height 14
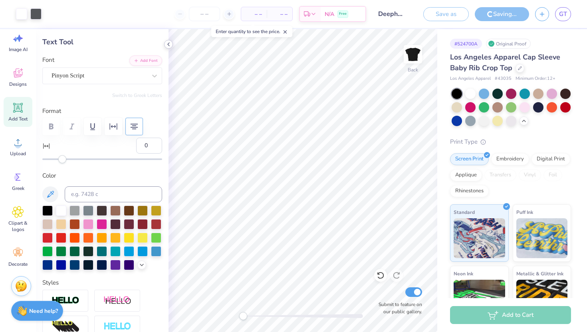
click at [169, 46] on icon at bounding box center [168, 44] width 6 height 6
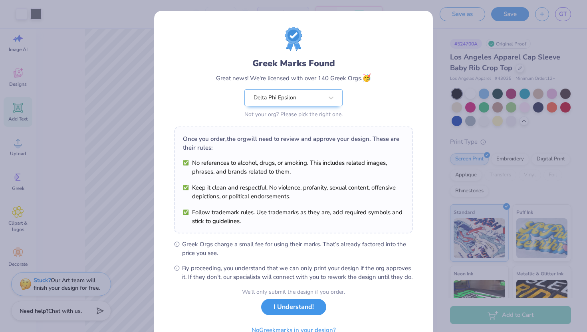
click at [290, 315] on button "I Understand!" at bounding box center [293, 307] width 65 height 16
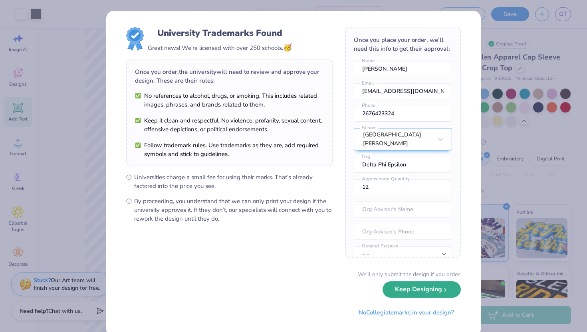
click at [393, 294] on button "Keep Designing" at bounding box center [422, 290] width 78 height 16
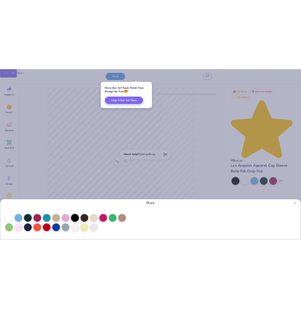
scroll to position [0, 0]
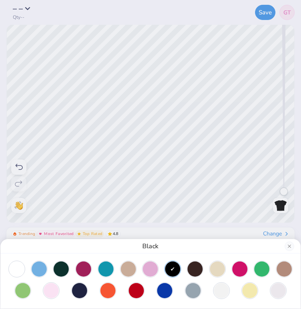
click at [143, 82] on div "Black" at bounding box center [150, 154] width 301 height 309
